Goal: Task Accomplishment & Management: Manage account settings

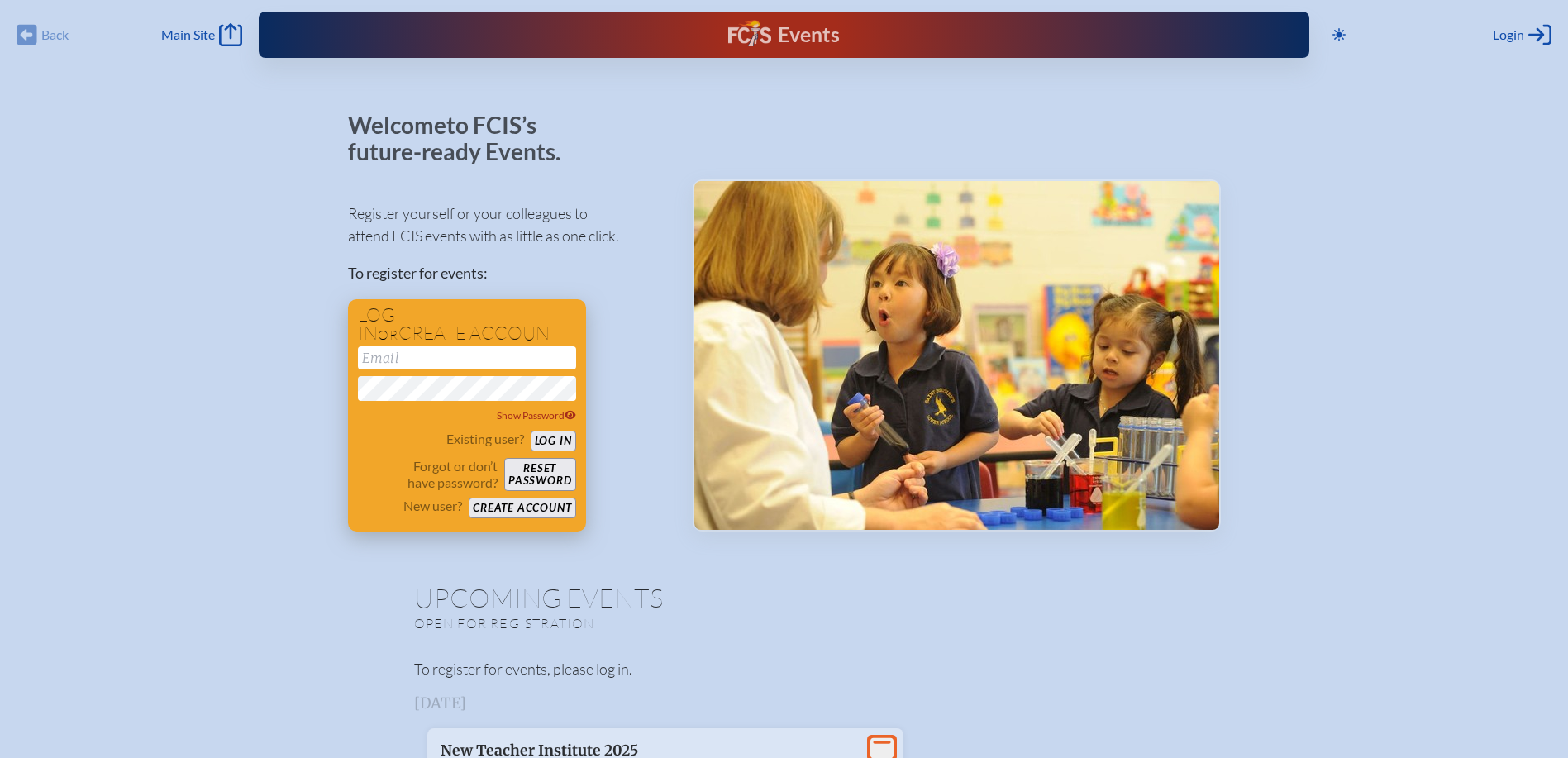
type input "[EMAIL_ADDRESS][DOMAIN_NAME]"
click at [547, 438] on button "Log in" at bounding box center [552, 441] width 45 height 21
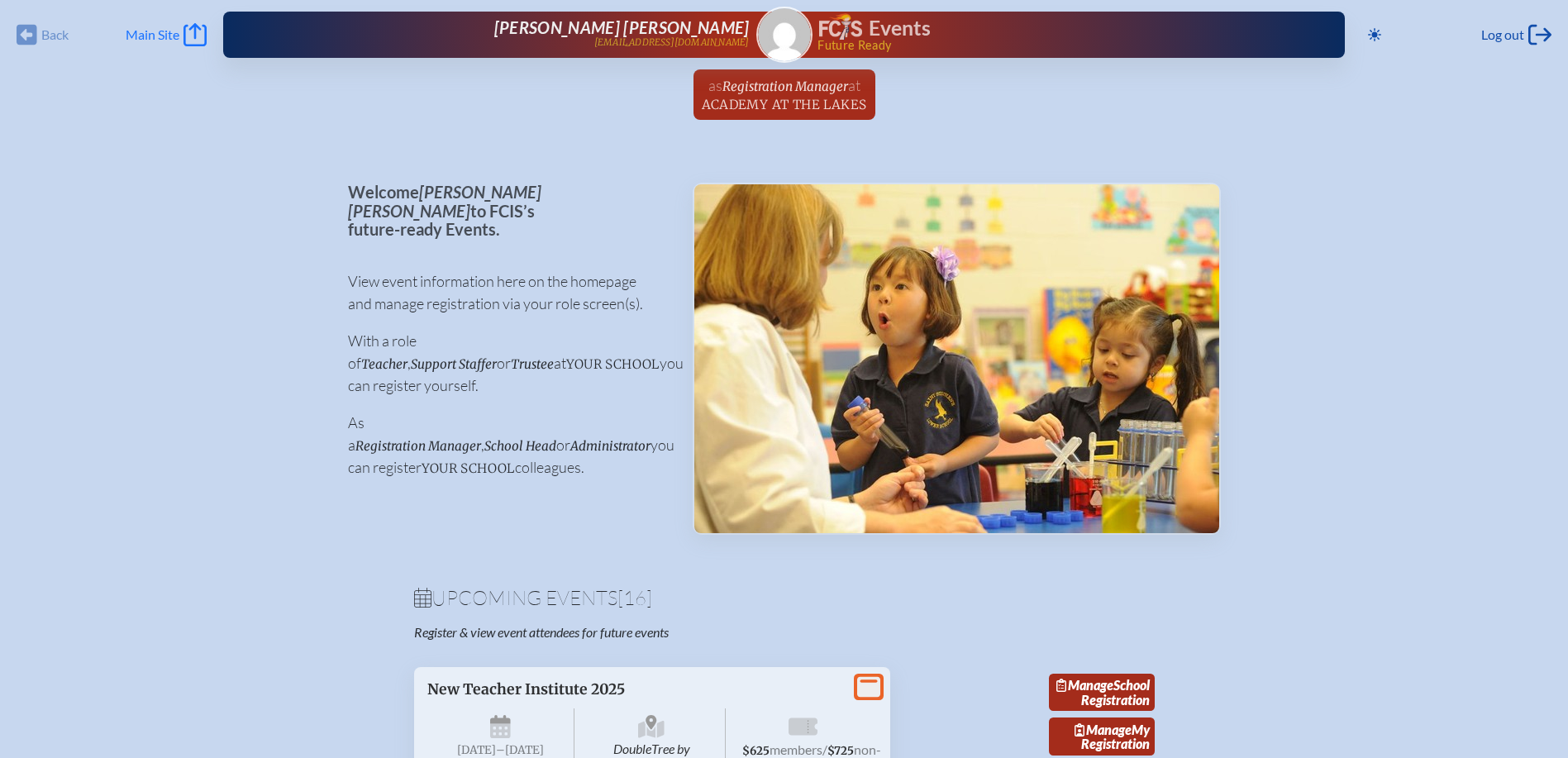
click at [199, 29] on icon at bounding box center [195, 35] width 23 height 23
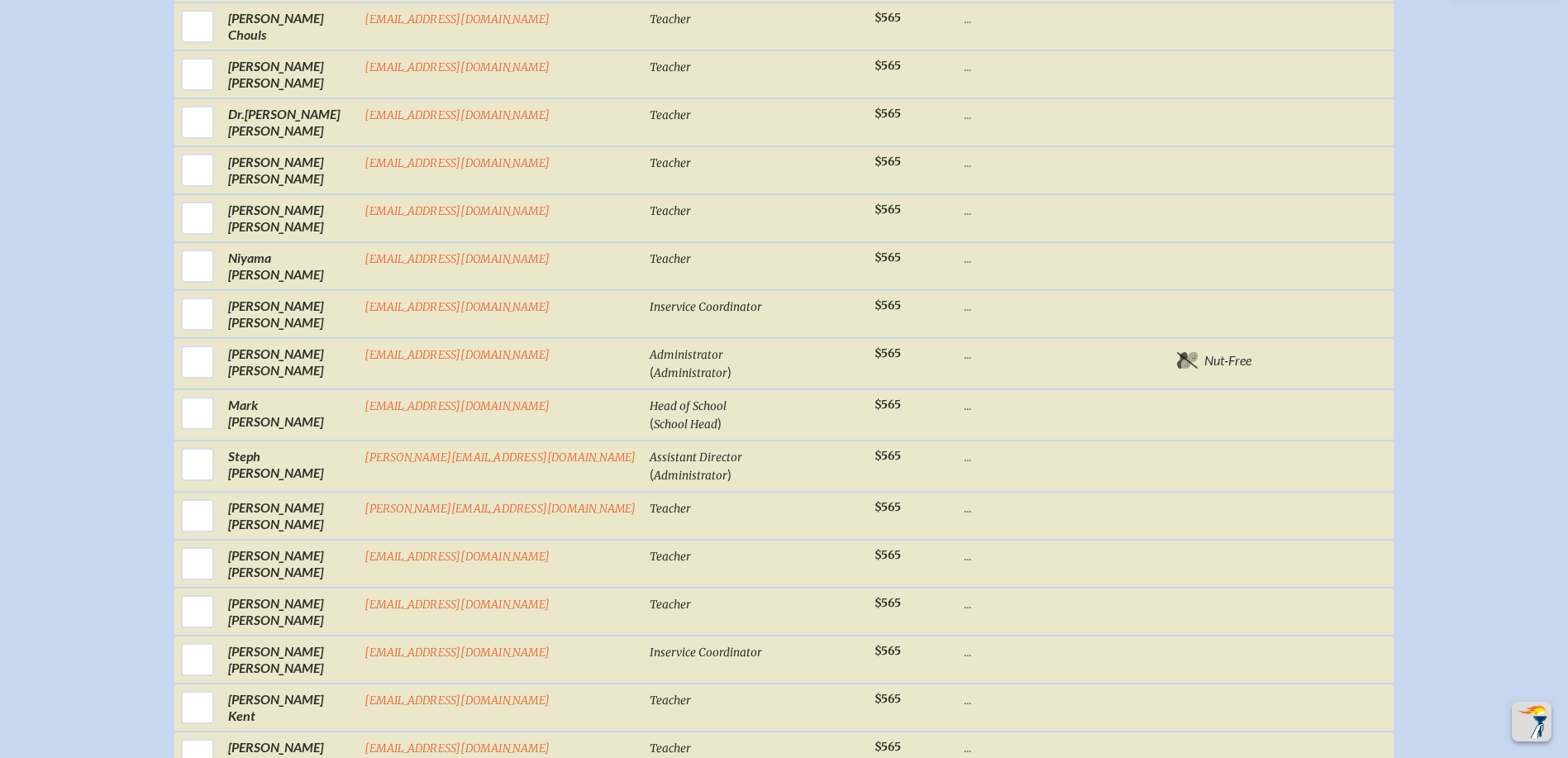
scroll to position [1323, 0]
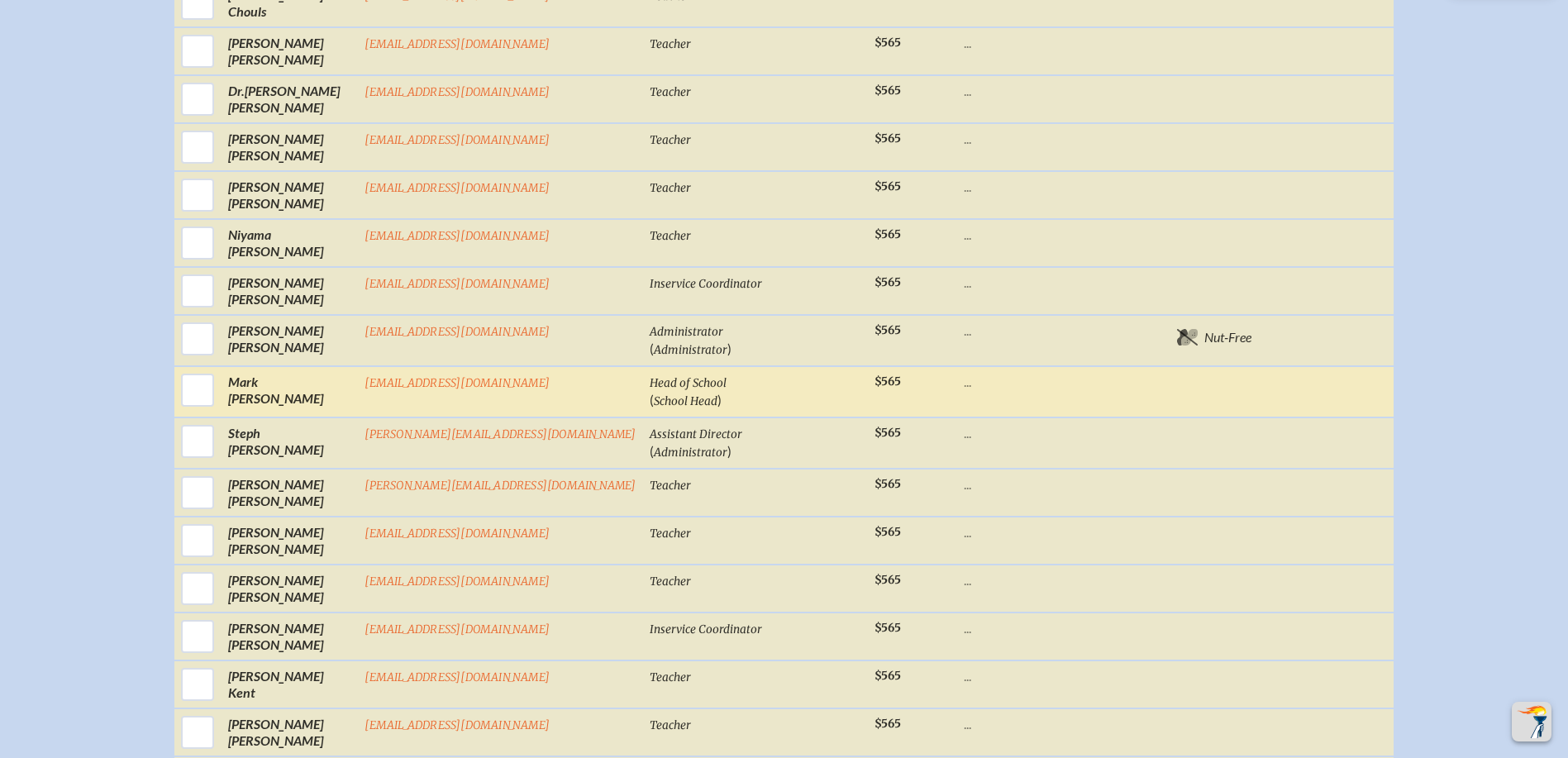
click at [219, 409] on input "checkbox" at bounding box center [197, 390] width 41 height 41
checkbox input "true"
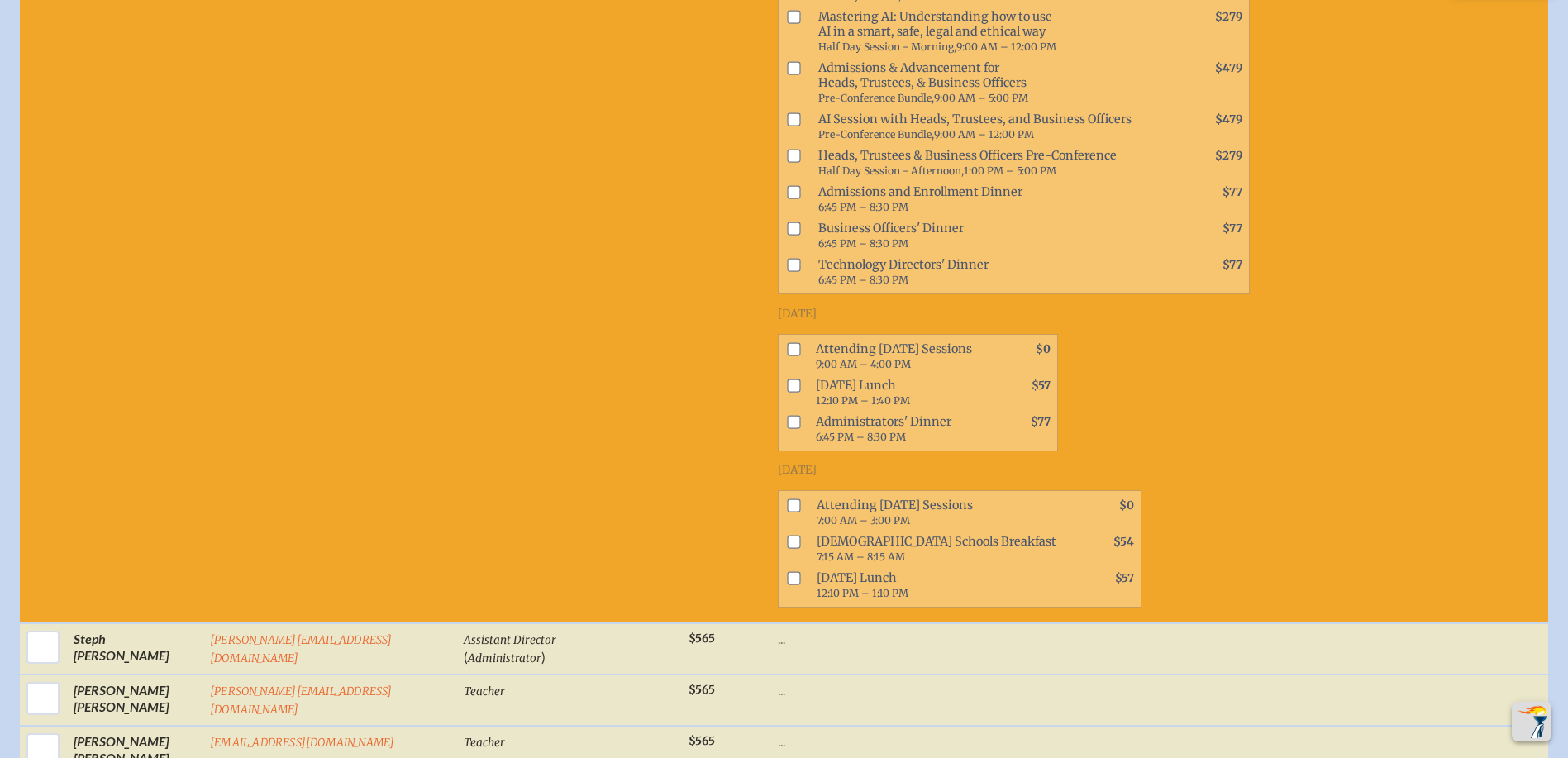
scroll to position [1836, 0]
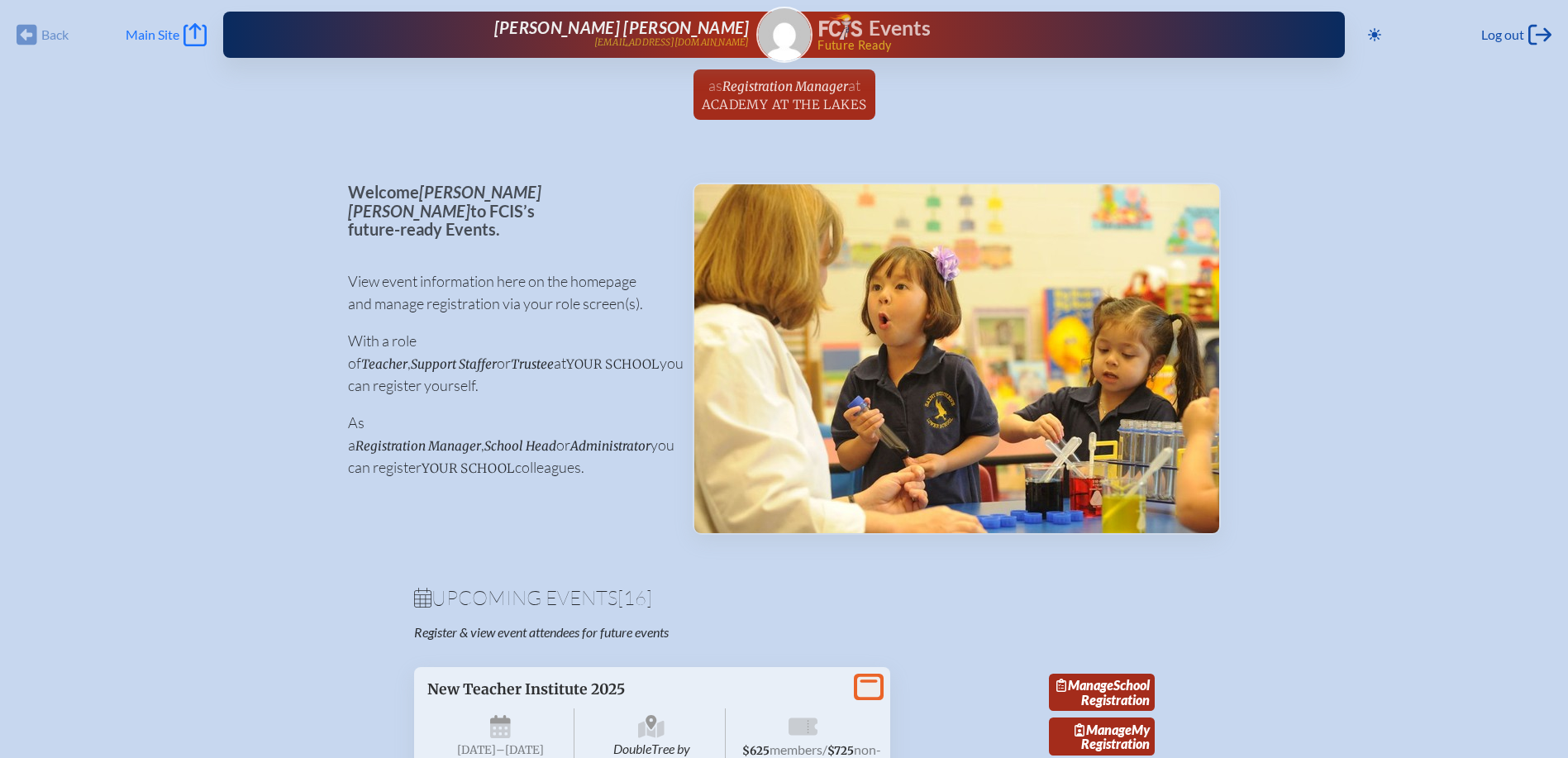
click at [143, 31] on span "Main Site" at bounding box center [152, 35] width 54 height 16
